Goal: Task Accomplishment & Management: Complete application form

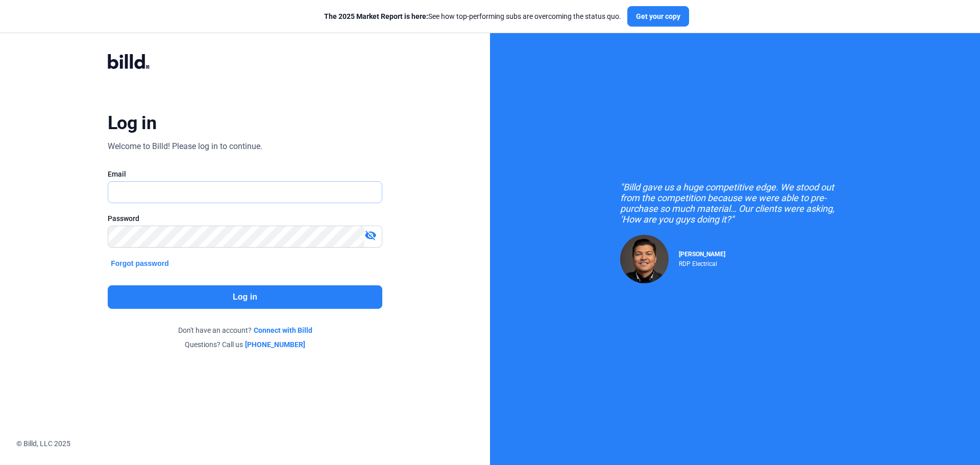
type input "[EMAIL_ADDRESS][DOMAIN_NAME]"
click at [239, 304] on button "Log in" at bounding box center [245, 296] width 275 height 23
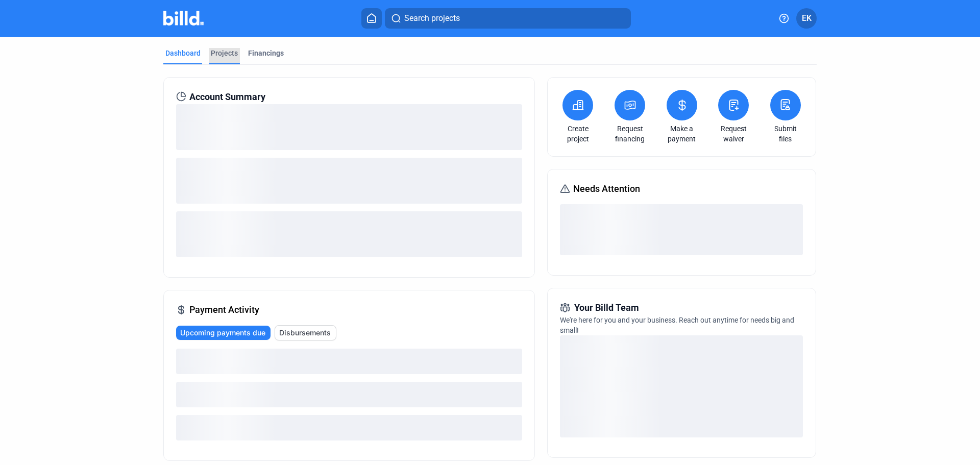
click at [222, 51] on div "Projects" at bounding box center [224, 53] width 27 height 10
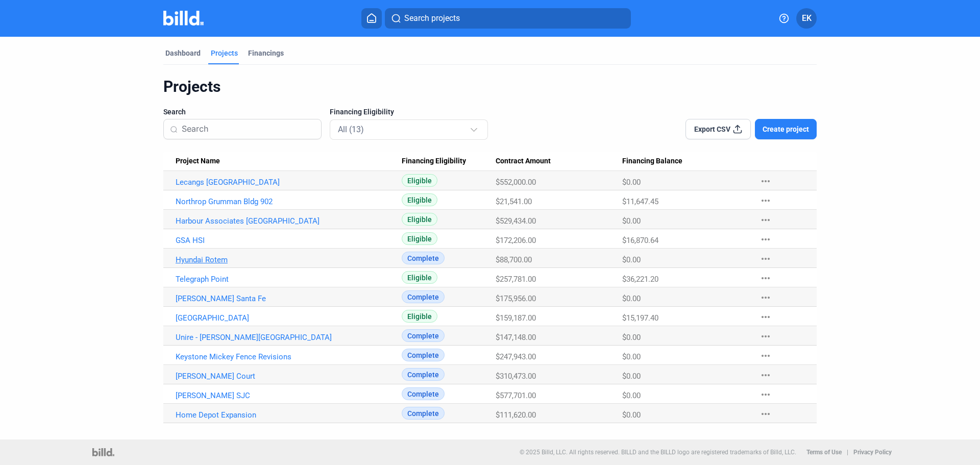
click at [195, 187] on link "Hyundai Rotem" at bounding box center [289, 182] width 226 height 9
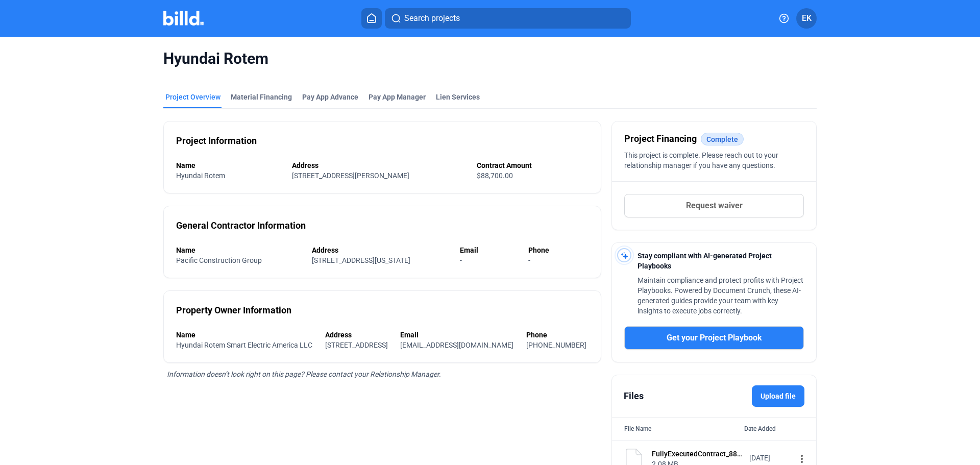
drag, startPoint x: 731, startPoint y: 202, endPoint x: 307, endPoint y: 160, distance: 425.2
click at [327, 203] on div "Project Information Name Hyundai Rotem Address [STREET_ADDRESS][PERSON_NAME] Co…" at bounding box center [489, 293] width 653 height 369
click at [262, 101] on div "Material Financing" at bounding box center [261, 97] width 61 height 10
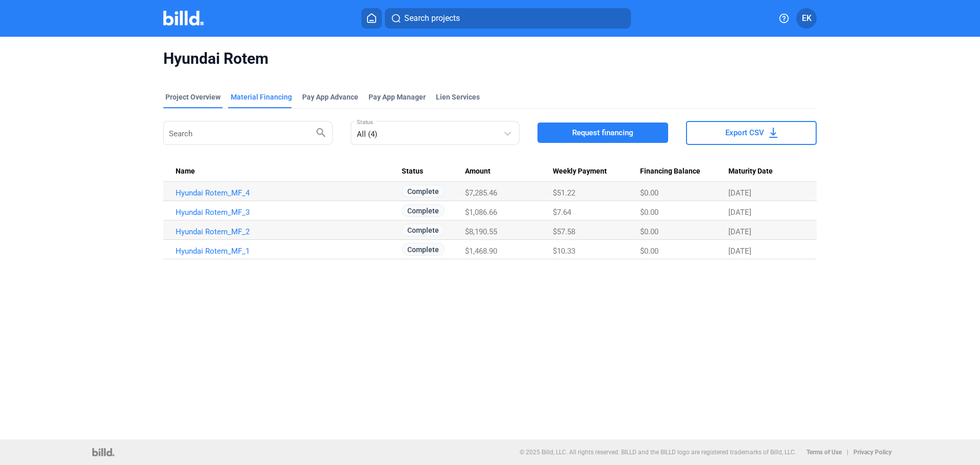
click at [183, 92] on div "Project Overview" at bounding box center [192, 97] width 55 height 10
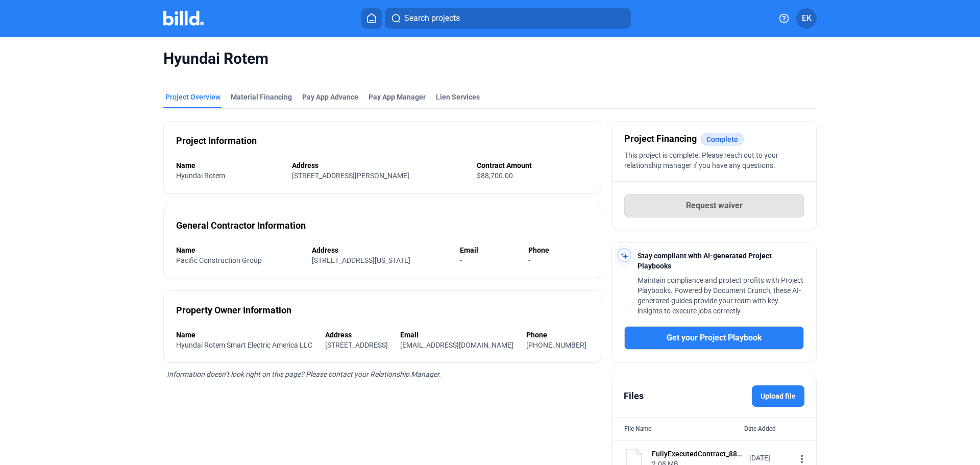
click at [714, 204] on span "Request waiver" at bounding box center [714, 206] width 57 height 12
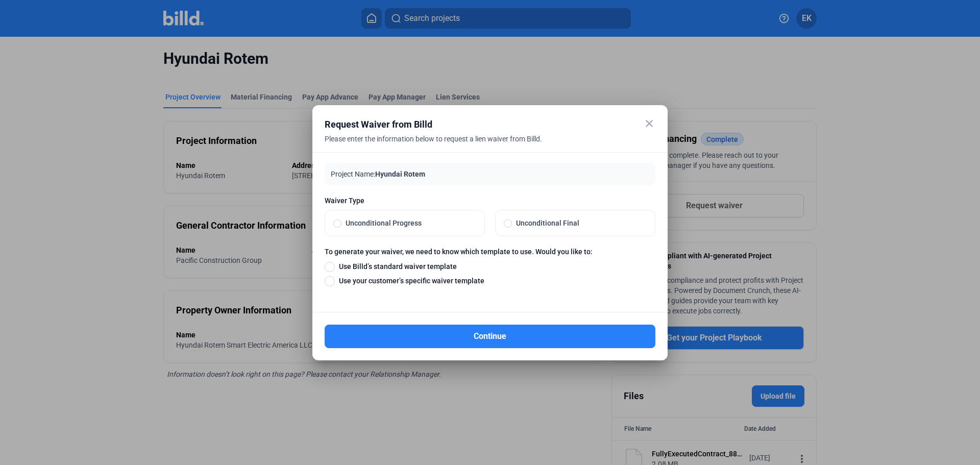
click at [516, 222] on span "Unconditional Final" at bounding box center [579, 223] width 135 height 10
click at [512, 222] on input "Unconditional Final" at bounding box center [508, 222] width 8 height 9
radio input "true"
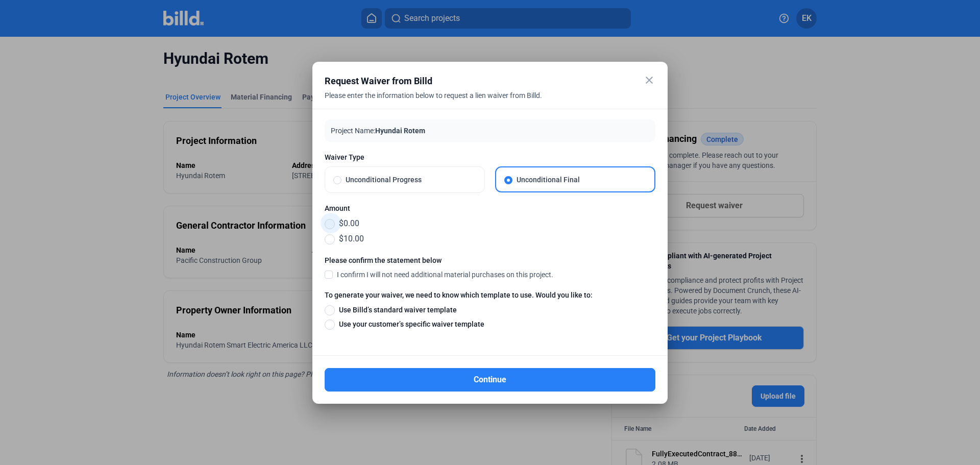
click at [330, 227] on span at bounding box center [330, 224] width 10 height 10
click at [330, 227] on input "$0.00" at bounding box center [330, 223] width 10 height 11
radio input "true"
click at [344, 177] on span "Unconditional Progress" at bounding box center [409, 180] width 135 height 10
click at [342, 177] on input "Unconditional Progress" at bounding box center [337, 179] width 8 height 9
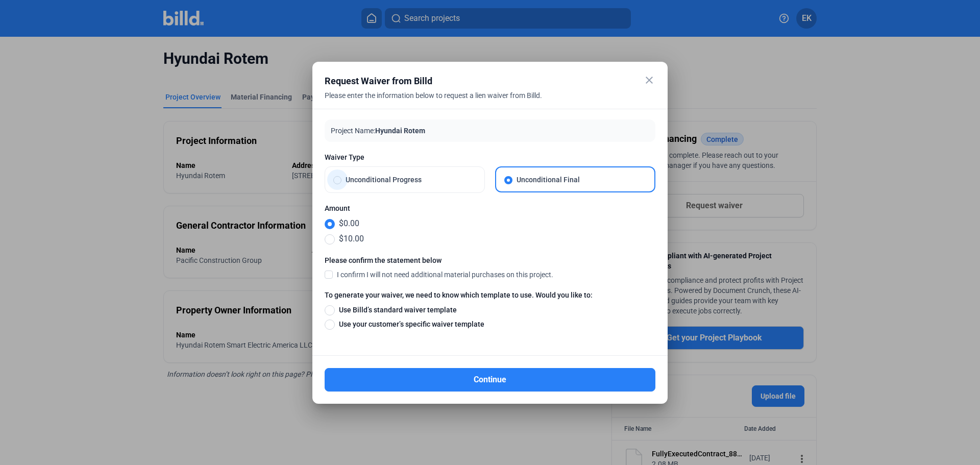
radio input "true"
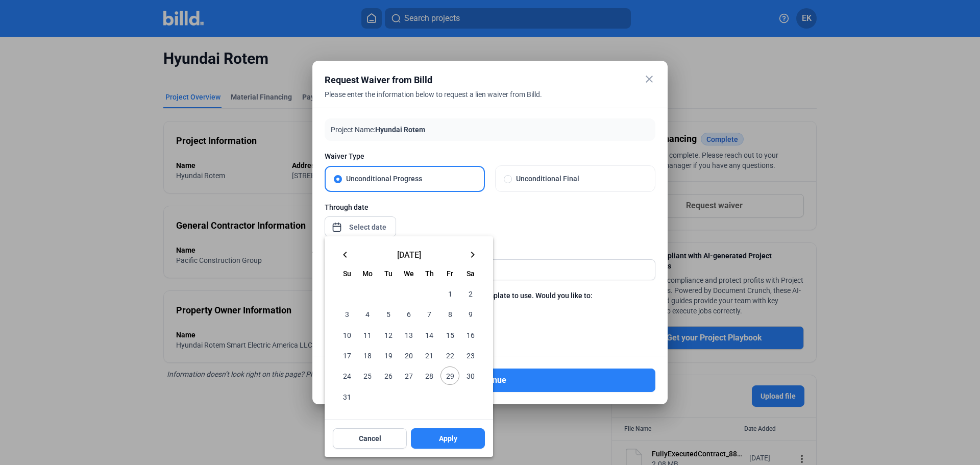
click at [366, 231] on div "close Request Waiver from Billd Please enter the information below to request a…" at bounding box center [490, 232] width 980 height 465
click at [348, 250] on mat-icon "keyboard_arrow_left" at bounding box center [345, 255] width 12 height 12
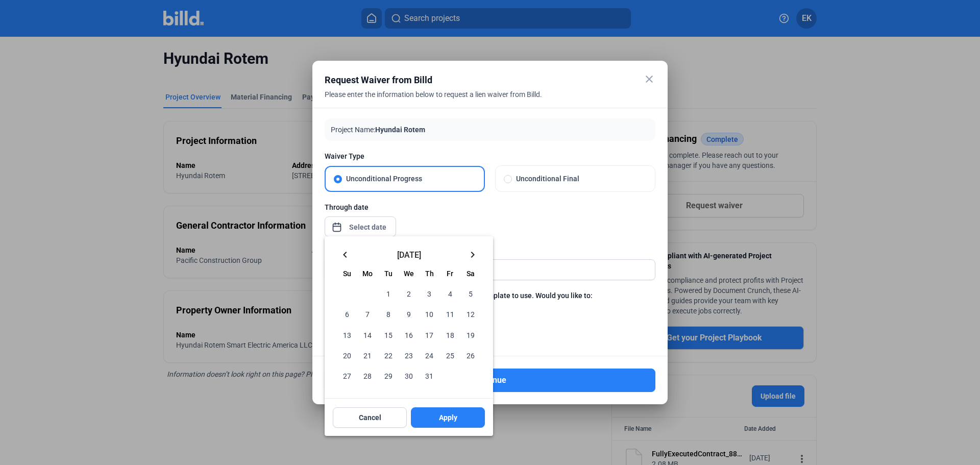
click at [427, 375] on span "31" at bounding box center [429, 376] width 18 height 18
click at [461, 416] on button "Apply" at bounding box center [448, 417] width 74 height 20
type input "[DATE]"
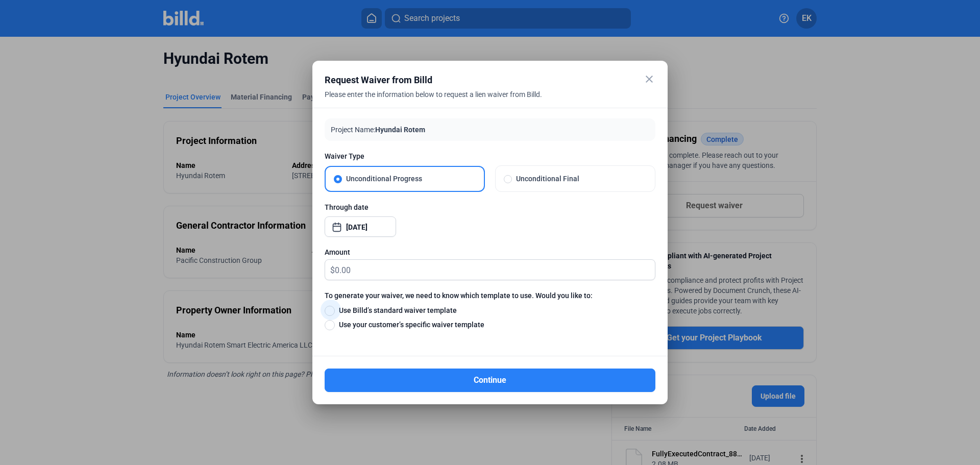
click at [336, 310] on span "Use Billd’s standard waiver template" at bounding box center [396, 310] width 122 height 10
click at [335, 310] on input "Use Billd’s standard waiver template" at bounding box center [330, 310] width 10 height 11
radio input "true"
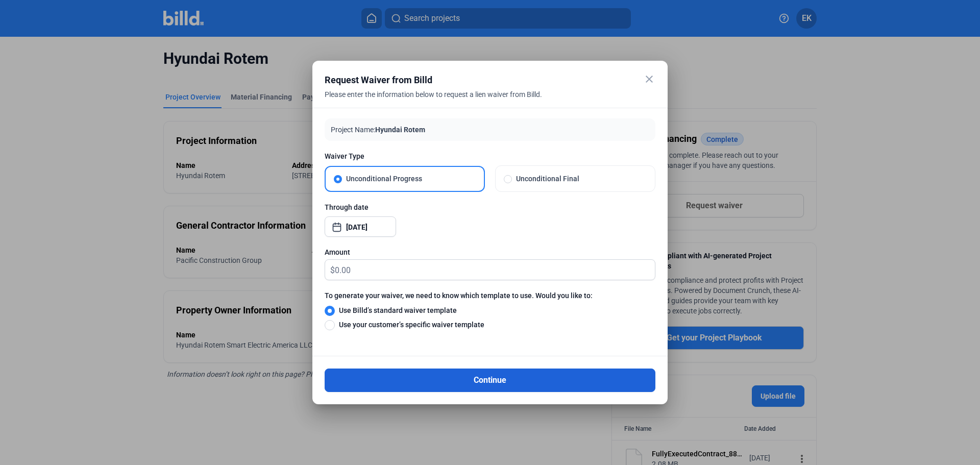
click at [493, 379] on button "Continue" at bounding box center [490, 380] width 331 height 23
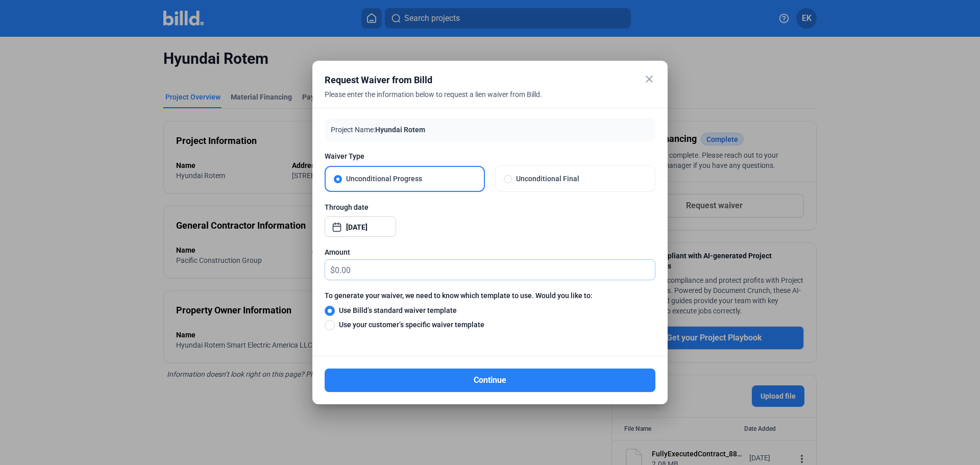
click at [354, 267] on input "text" at bounding box center [495, 270] width 320 height 20
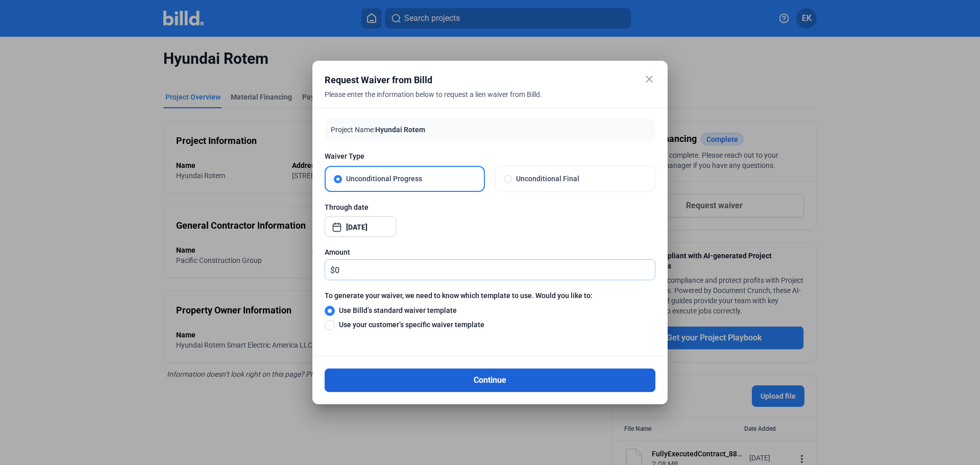
type input "0"
click at [496, 381] on button "Continue" at bounding box center [490, 380] width 331 height 23
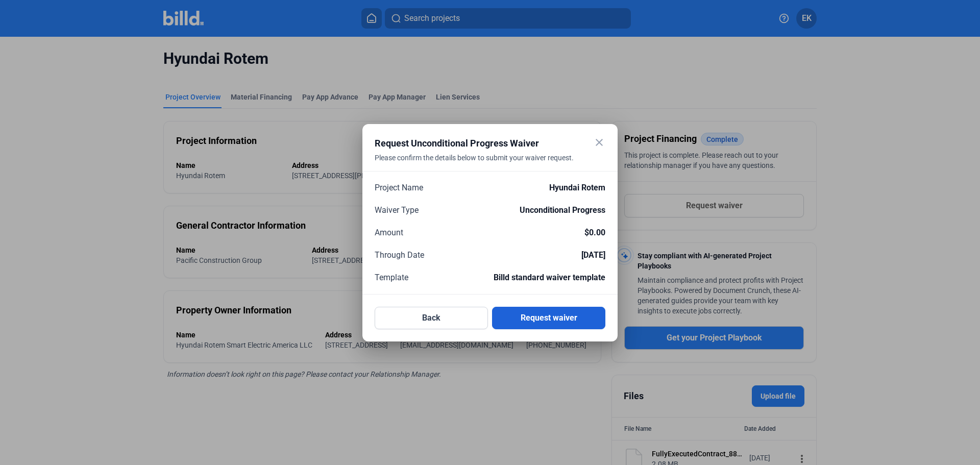
click at [564, 319] on button "Request waiver" at bounding box center [548, 318] width 113 height 22
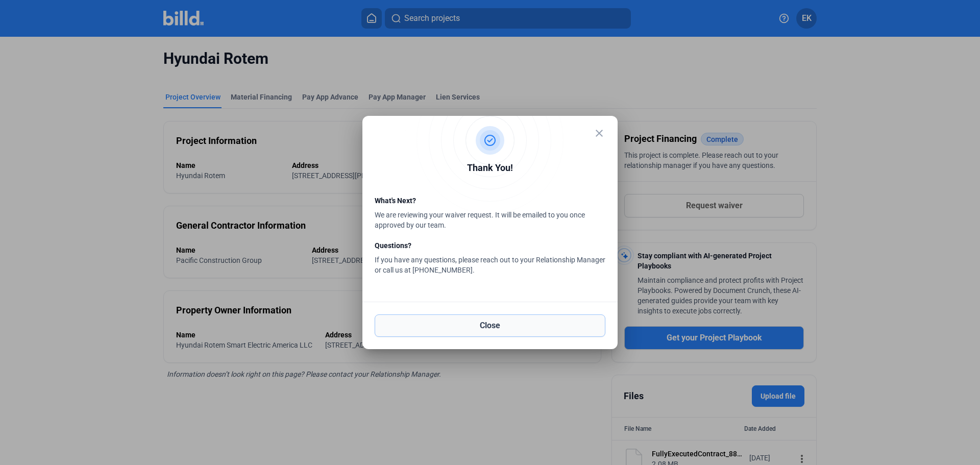
click at [502, 326] on button "Close" at bounding box center [490, 325] width 231 height 22
